Goal: Task Accomplishment & Management: Use online tool/utility

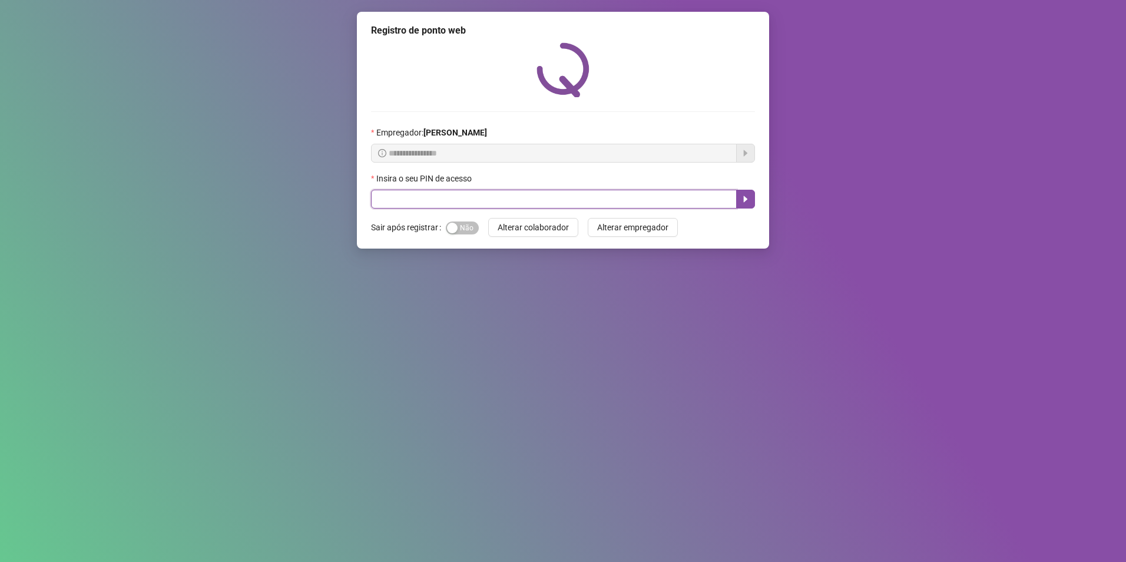
click at [422, 203] on input "text" at bounding box center [554, 199] width 366 height 19
type input "*****"
click at [423, 201] on input "text" at bounding box center [554, 199] width 366 height 19
type input "*****"
